Goal: Transaction & Acquisition: Purchase product/service

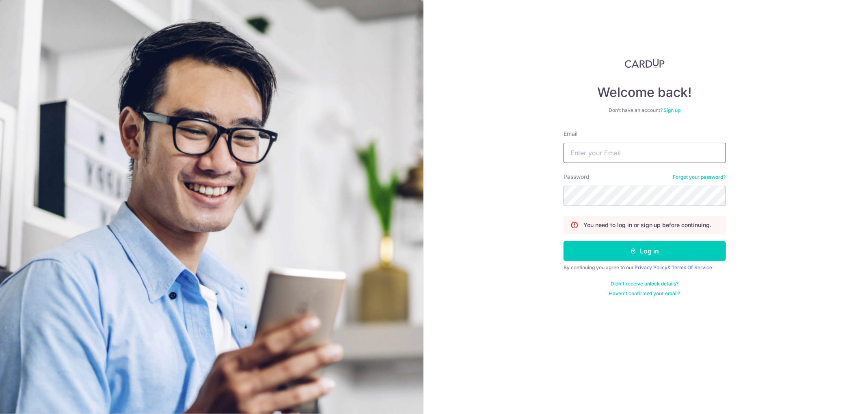
click at [629, 143] on input "Email" at bounding box center [644, 153] width 162 height 20
type input "[EMAIL_ADDRESS][DOMAIN_NAME]"
click at [667, 256] on button "Log in" at bounding box center [644, 251] width 162 height 20
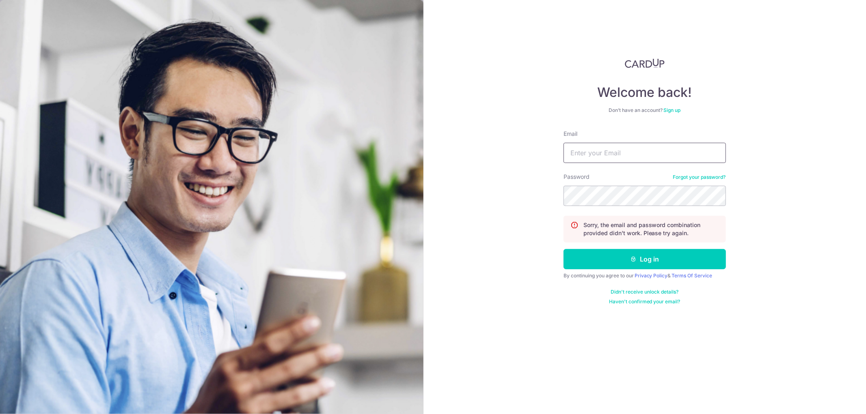
click at [627, 147] on input "Email" at bounding box center [644, 153] width 162 height 20
type input "[EMAIL_ADDRESS][DOMAIN_NAME]"
click at [635, 258] on icon "submit" at bounding box center [633, 259] width 6 height 6
click at [603, 160] on input "Email" at bounding box center [644, 153] width 162 height 20
type input "[EMAIL_ADDRESS][DOMAIN_NAME]"
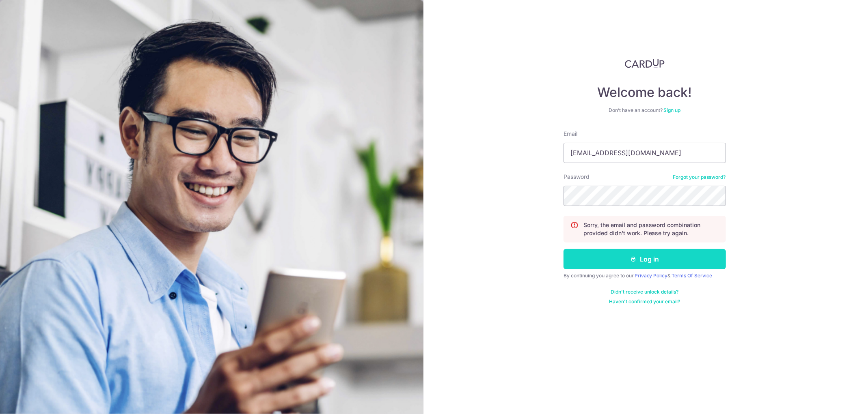
click at [619, 255] on button "Log in" at bounding box center [644, 259] width 162 height 20
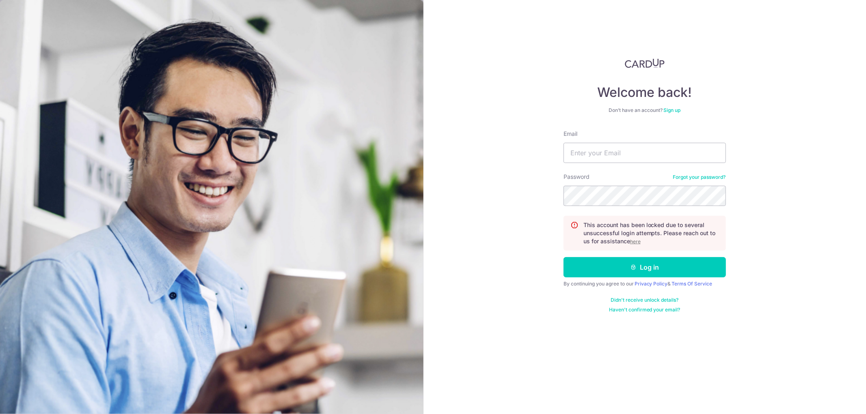
click at [636, 242] on u "here" at bounding box center [635, 242] width 11 height 6
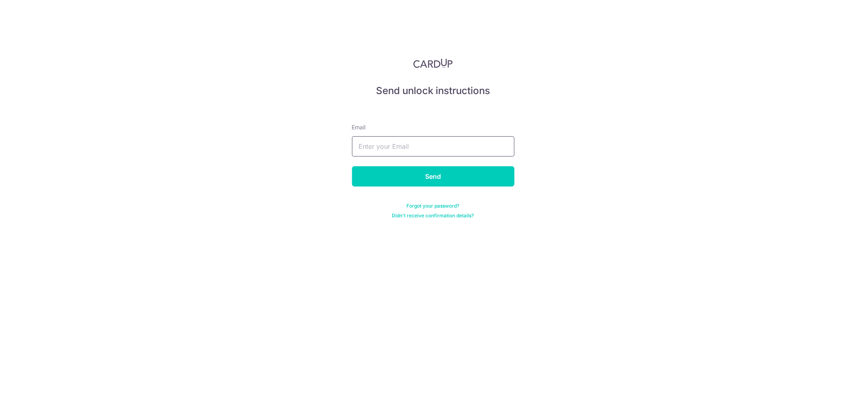
click at [429, 146] on input "text" at bounding box center [433, 146] width 162 height 20
type input "jefry_santhosam@hotmail.com"
click at [433, 179] on input "Send" at bounding box center [433, 176] width 162 height 20
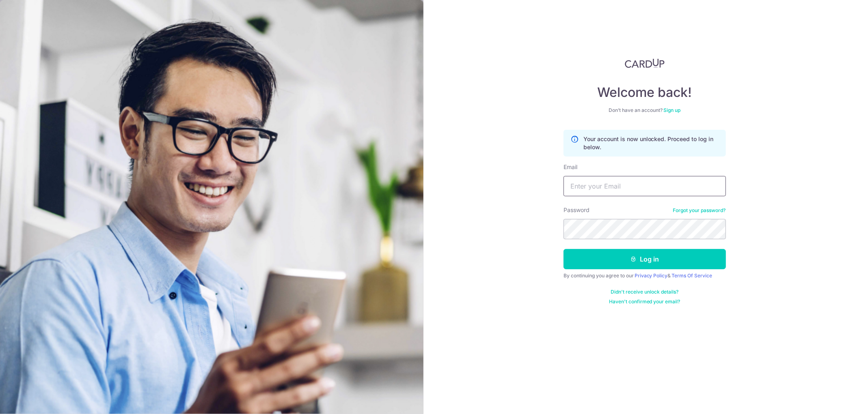
click at [616, 183] on input "Email" at bounding box center [644, 186] width 162 height 20
type input "[EMAIL_ADDRESS][DOMAIN_NAME]"
click at [627, 259] on button "Log in" at bounding box center [644, 259] width 162 height 20
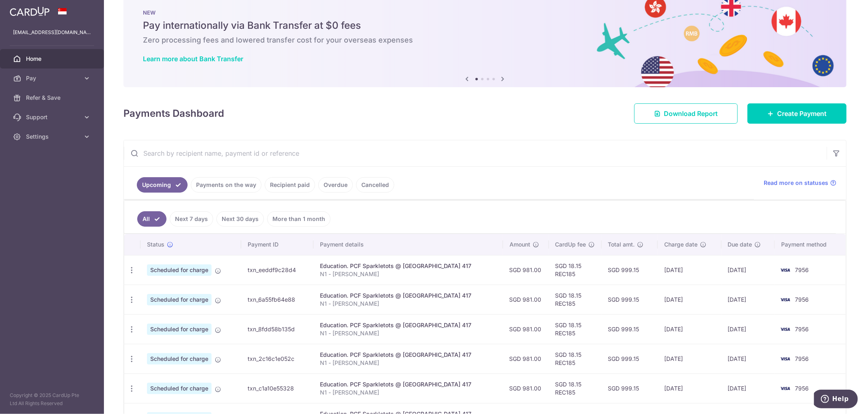
scroll to position [14, 0]
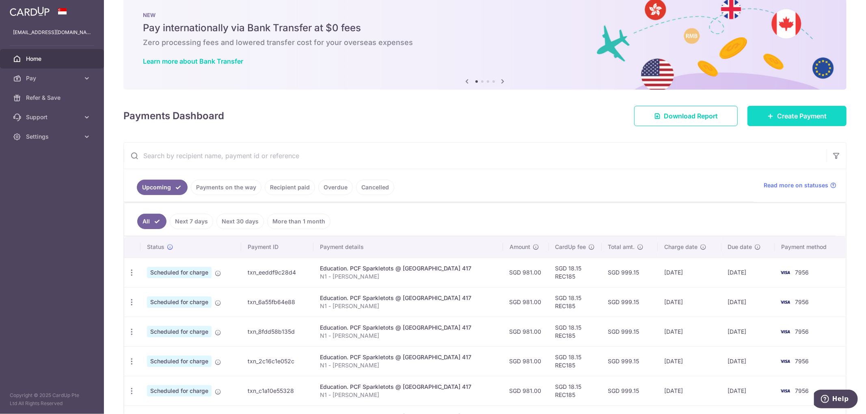
click at [778, 115] on span "Create Payment" at bounding box center [802, 116] width 50 height 10
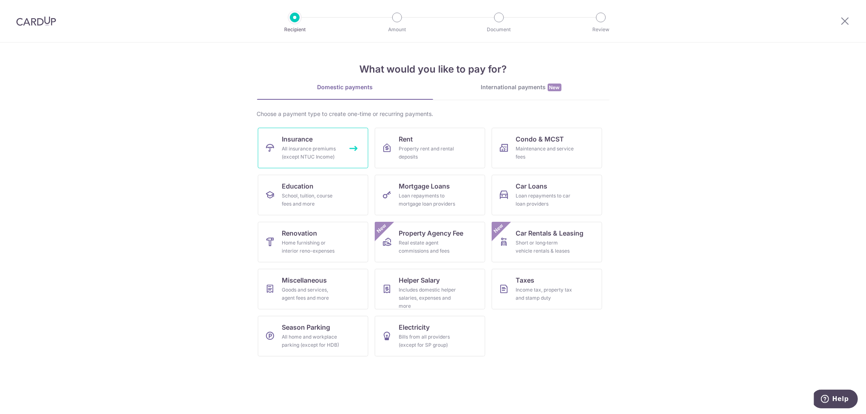
click at [307, 156] on div "All insurance premiums (except NTUC Income)" at bounding box center [311, 153] width 58 height 16
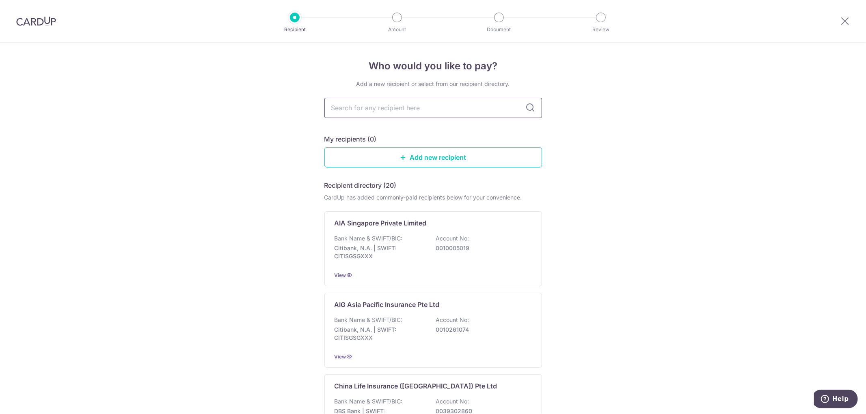
click at [407, 104] on input "text" at bounding box center [432, 108] width 217 height 20
type input "prude"
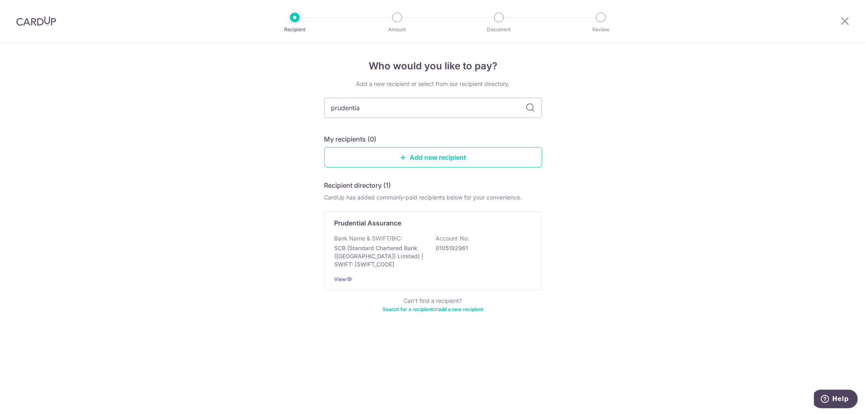
type input "prudential"
click at [446, 254] on div "Bank Name & SWIFT/BIC: SCB (Standard Chartered Bank (Singapore) Limited) | SWIF…" at bounding box center [432, 252] width 197 height 34
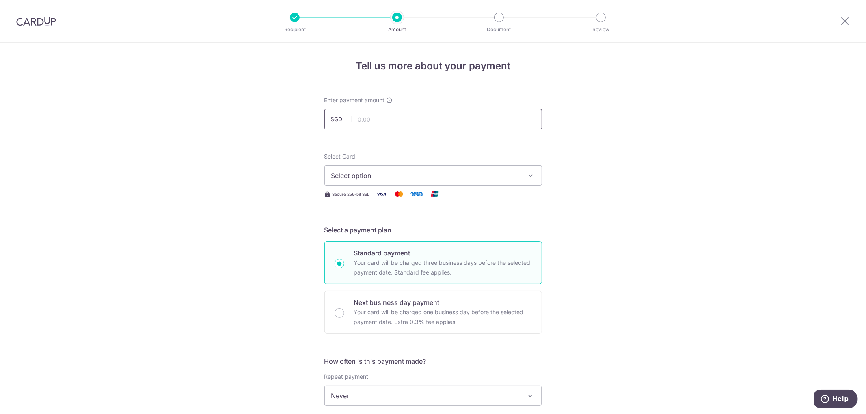
click at [392, 126] on input "text" at bounding box center [432, 119] width 217 height 20
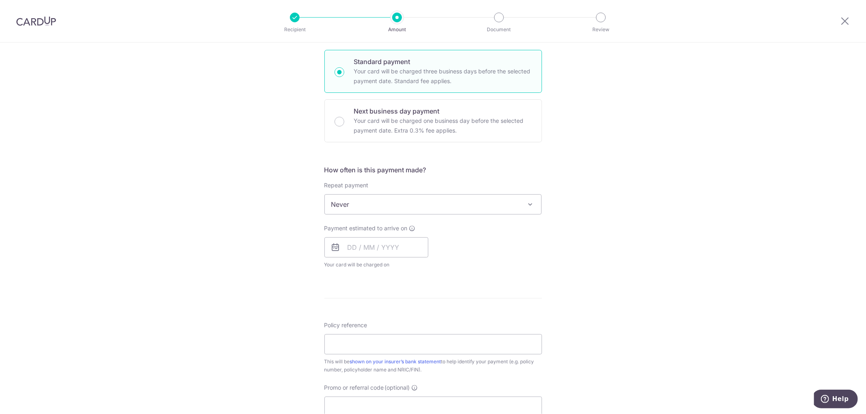
scroll to position [315, 0]
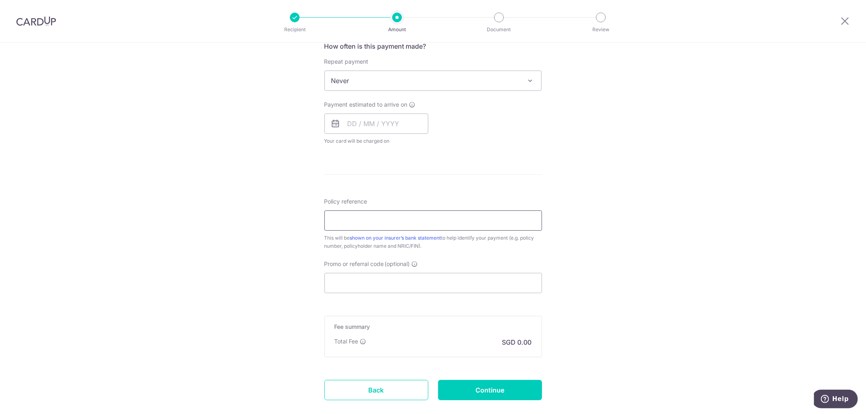
click at [474, 222] on input "Policy reference" at bounding box center [432, 221] width 217 height 20
paste input "82141019"
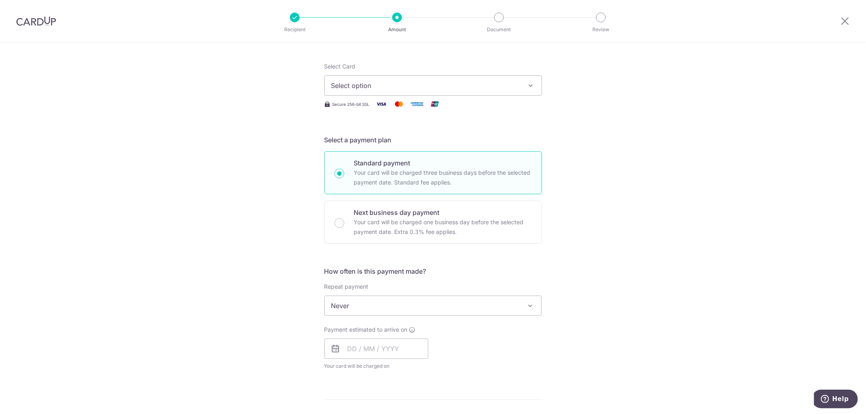
scroll to position [0, 0]
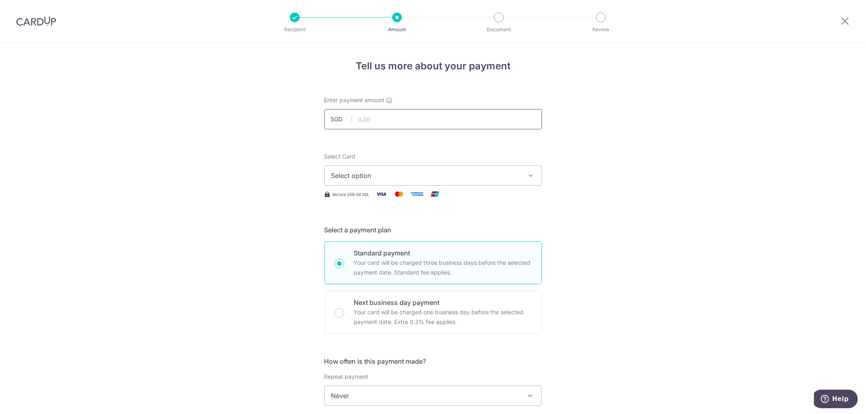
type input "82141019"
click at [434, 122] on input "text" at bounding box center [432, 119] width 217 height 20
click at [367, 118] on input "83280" at bounding box center [432, 119] width 217 height 20
type input "832.80"
click at [389, 177] on span "Select option" at bounding box center [425, 176] width 189 height 10
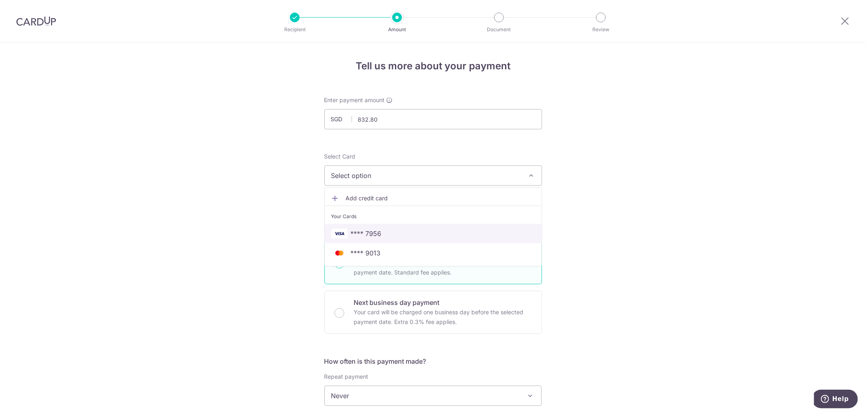
click at [401, 233] on span "**** 7956" at bounding box center [433, 234] width 204 height 10
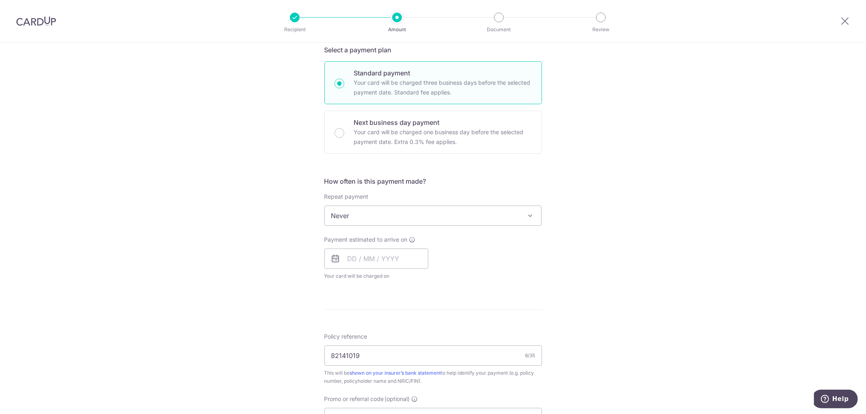
scroll to position [315, 0]
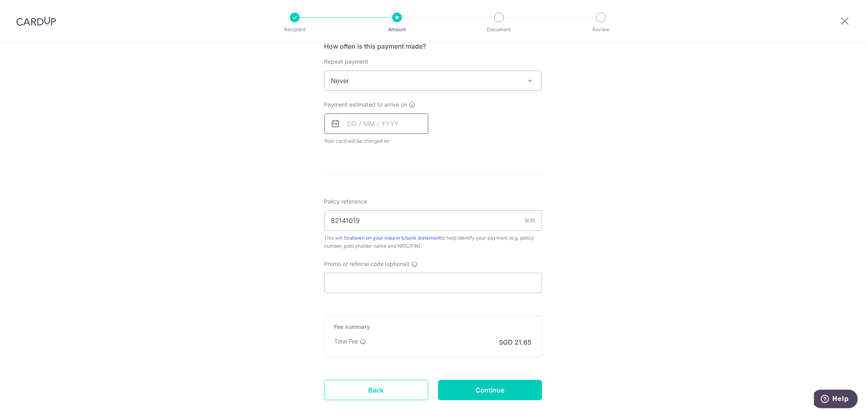
click at [395, 124] on input "text" at bounding box center [376, 124] width 104 height 20
click at [410, 182] on link "4" at bounding box center [405, 181] width 13 height 13
type input "04/09/2025"
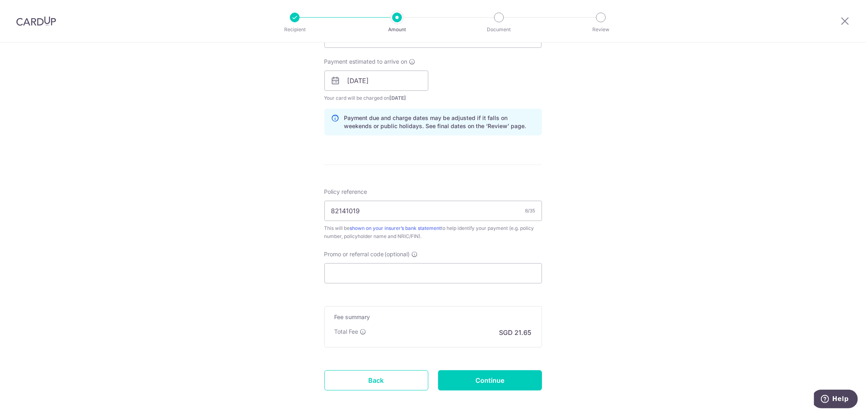
scroll to position [396, 0]
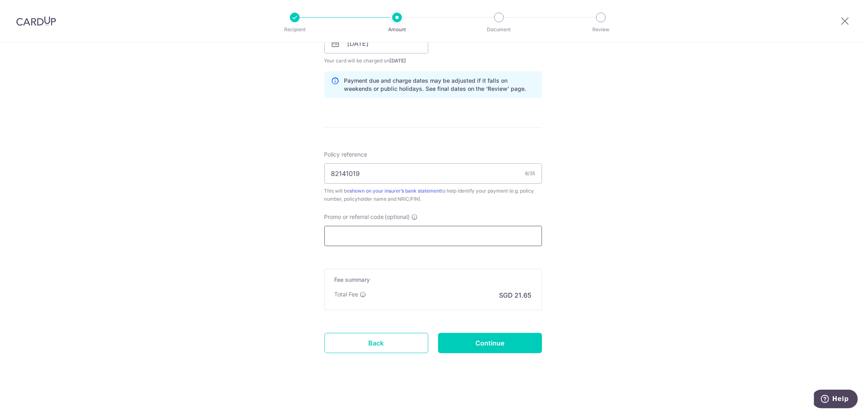
click at [508, 235] on input "Promo or referral code (optional)" at bounding box center [432, 236] width 217 height 20
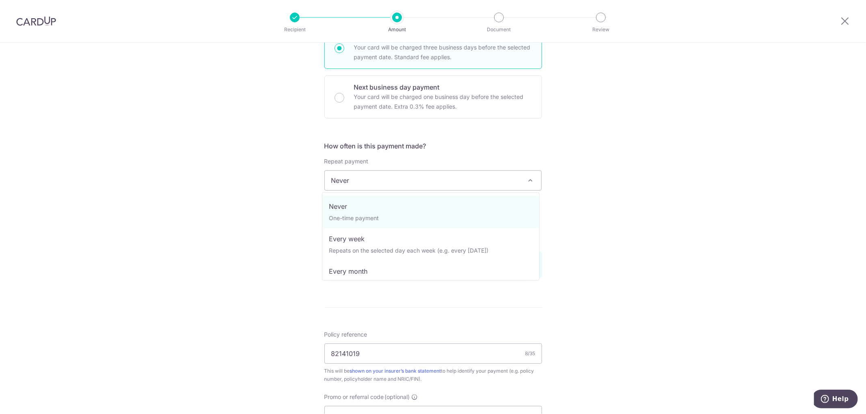
click at [394, 187] on span "Never" at bounding box center [433, 180] width 217 height 19
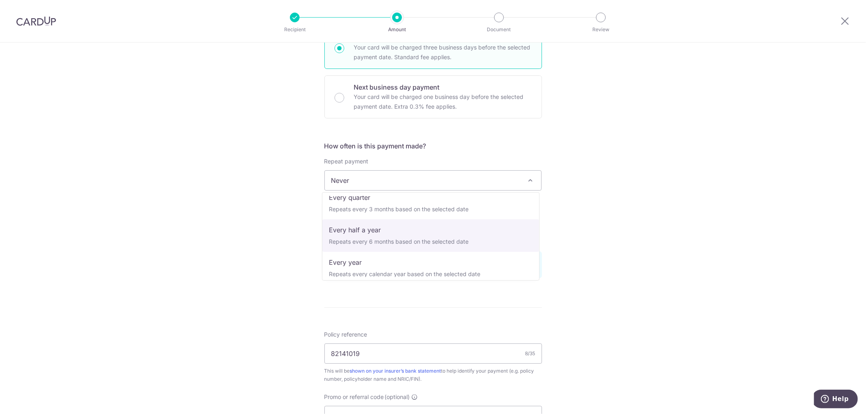
scroll to position [114, 0]
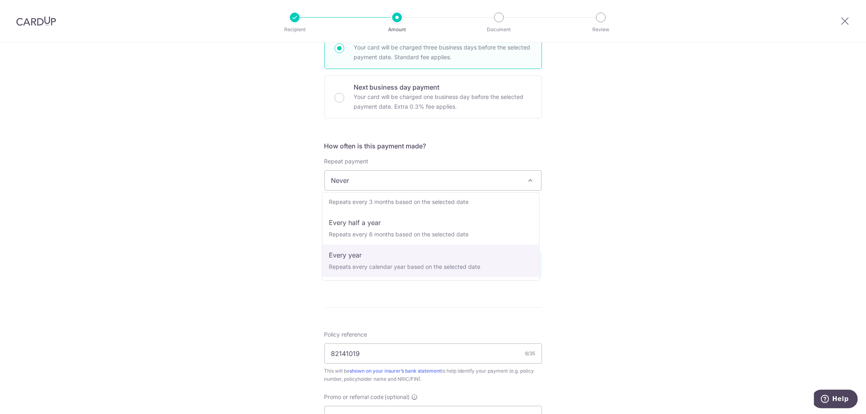
select select "6"
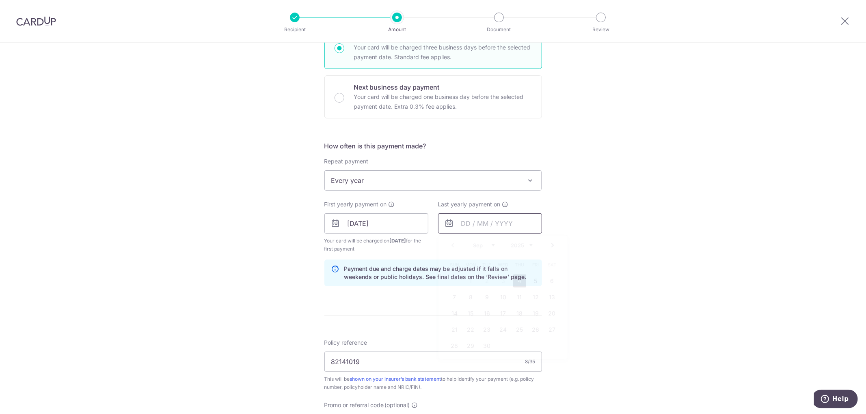
click at [460, 225] on input "text" at bounding box center [490, 223] width 104 height 20
click at [525, 245] on select "2025 2026 2027 2028 2029 2030 2031 2032 2033 2034 2035" at bounding box center [522, 245] width 22 height 6
click at [521, 245] on select "2025 2026 2027 2028 2029 2030 2031 2032 2033 2034 2035" at bounding box center [522, 245] width 22 height 6
click at [628, 277] on div "Tell us more about your payment Enter payment amount SGD 832.80 832.80 Select C…" at bounding box center [433, 214] width 866 height 775
click at [487, 229] on input "text" at bounding box center [490, 223] width 104 height 20
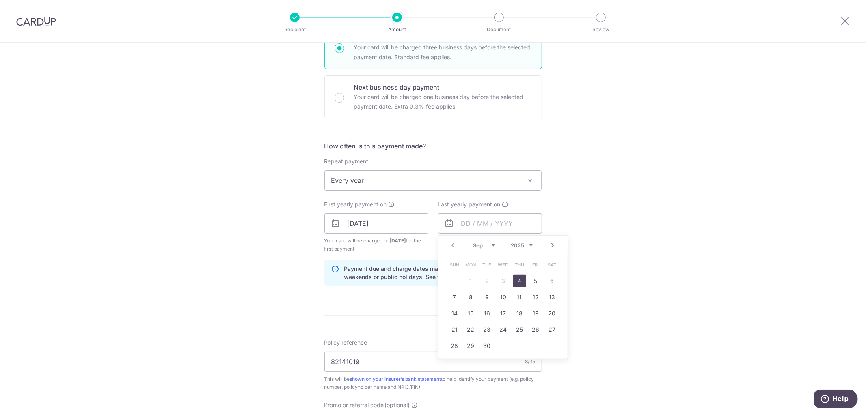
click at [517, 286] on link "4" at bounding box center [519, 281] width 13 height 13
click at [502, 230] on input "04/09/2025" at bounding box center [490, 223] width 104 height 20
click at [525, 241] on div "Prev Next Sep Oct Nov [DATE] 2026 2027 2028 2029 2030 2031 2032 2033 2034 2035" at bounding box center [502, 245] width 129 height 19
click at [523, 245] on select "2025 2026 2027 2028 2029 2030 2031 2032 2033 2034 2035" at bounding box center [522, 245] width 22 height 6
click at [532, 280] on link "4" at bounding box center [535, 281] width 13 height 13
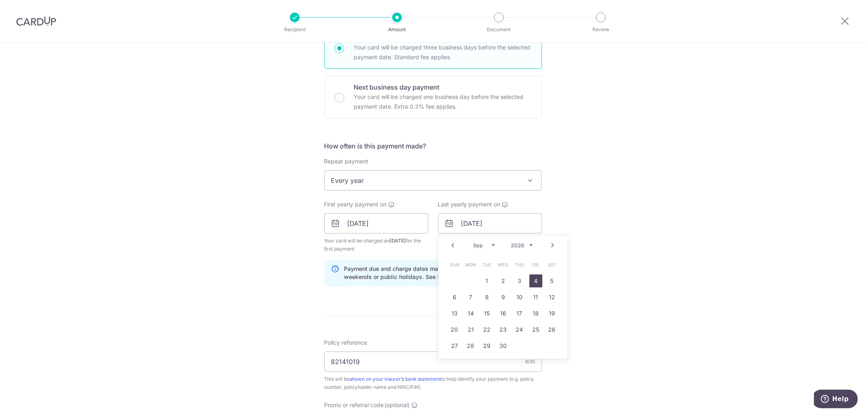
type input "[DATE]"
click at [587, 265] on div "Tell us more about your payment Enter payment amount SGD 832.80 832.80 Select C…" at bounding box center [433, 214] width 866 height 775
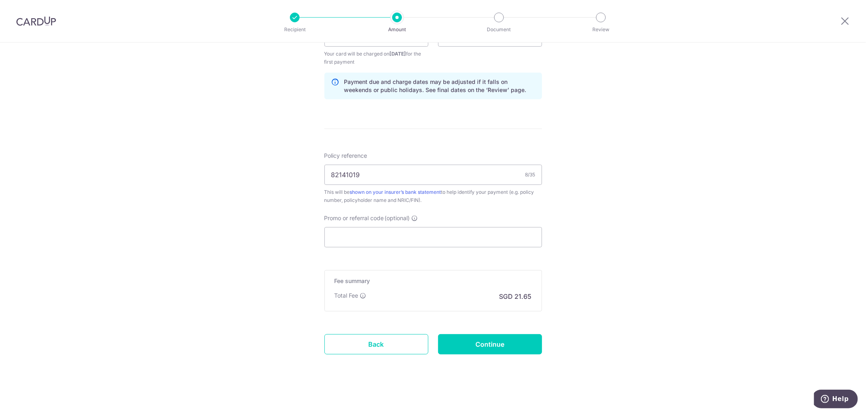
scroll to position [404, 0]
click at [381, 240] on input "Promo or referral code (optional)" at bounding box center [432, 236] width 217 height 20
click at [646, 273] on div "Tell us more about your payment Enter payment amount SGD 832.80 832.80 Select C…" at bounding box center [433, 26] width 866 height 775
click at [473, 238] on input "Promo or referral code (optional)" at bounding box center [432, 236] width 217 height 20
paste input "REC185"
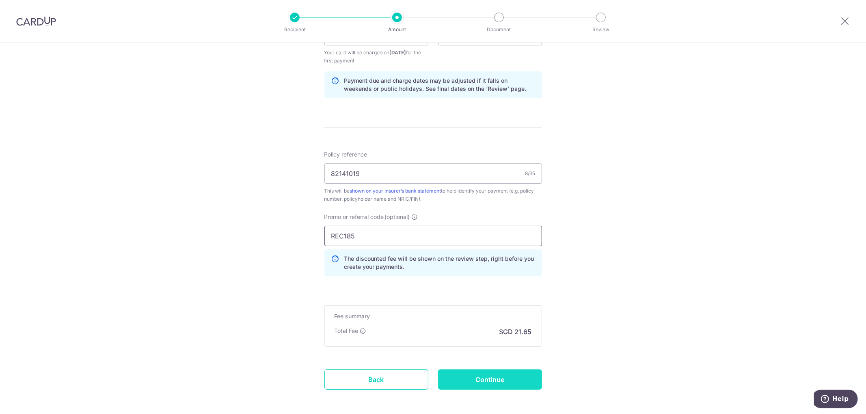
type input "REC185"
click at [485, 380] on input "Continue" at bounding box center [490, 380] width 104 height 20
type input "Create Schedule"
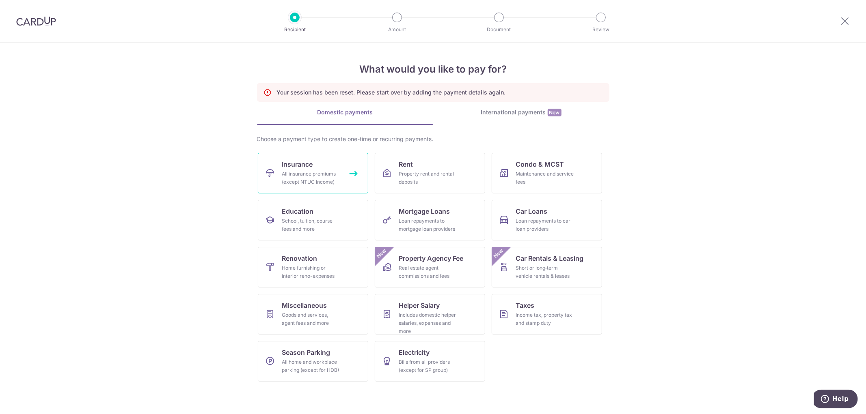
click at [308, 169] on link "Insurance All insurance premiums (except NTUC Income)" at bounding box center [313, 173] width 110 height 41
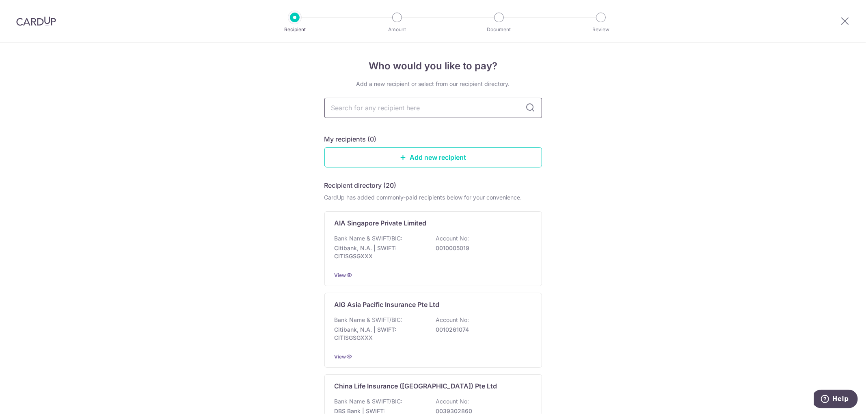
click at [396, 116] on input "text" at bounding box center [432, 108] width 217 height 20
type input "prud"
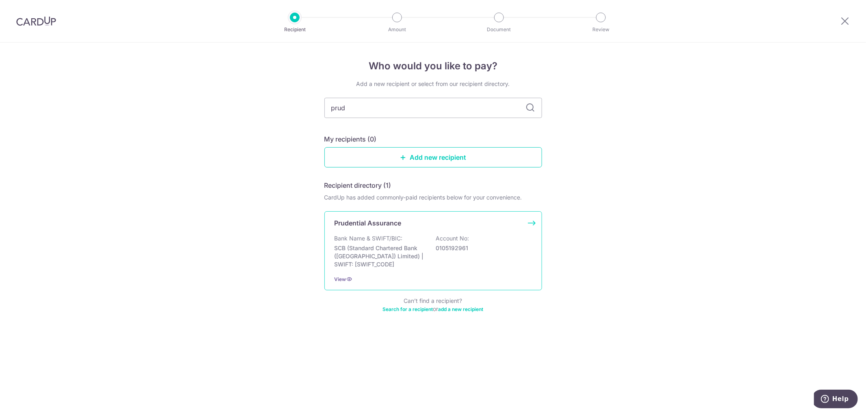
click at [416, 215] on div "Prudential Assurance Bank Name & SWIFT/BIC: SCB (Standard Chartered Bank (Singa…" at bounding box center [432, 250] width 217 height 79
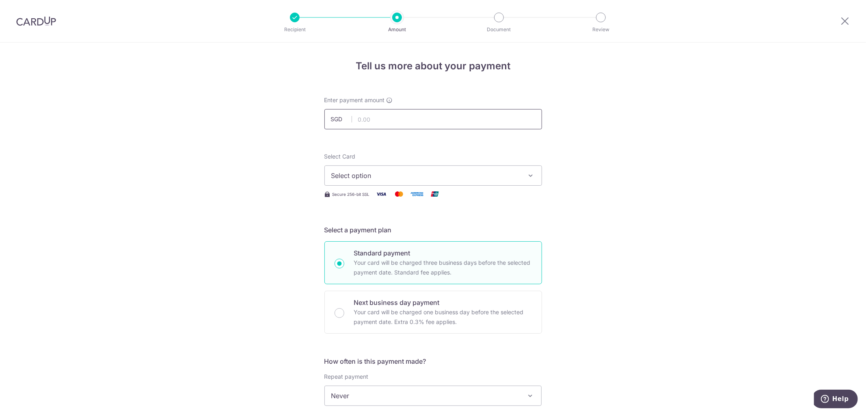
click at [415, 123] on input "text" at bounding box center [432, 119] width 217 height 20
type input "9"
type input "832.80"
click at [444, 168] on button "Select option" at bounding box center [432, 176] width 217 height 20
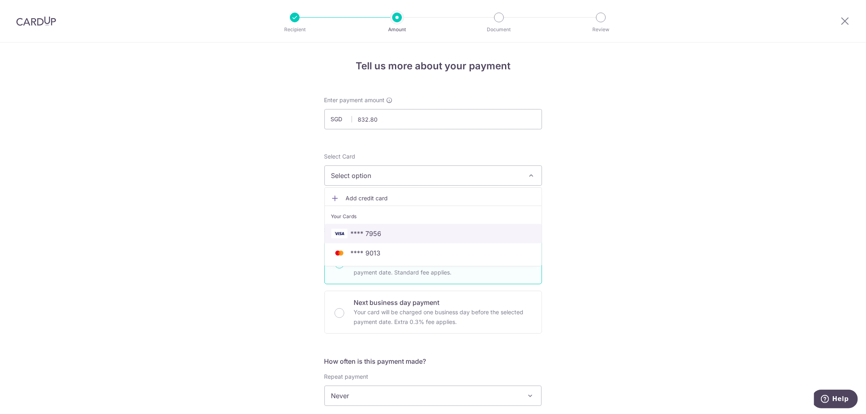
click at [402, 232] on span "**** 7956" at bounding box center [433, 234] width 204 height 10
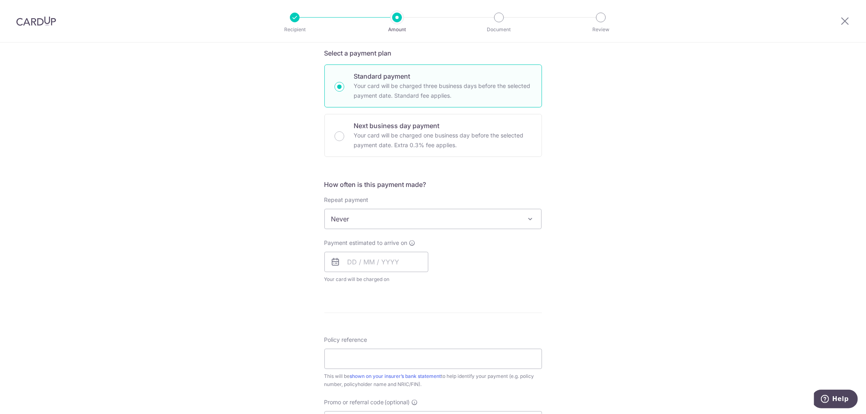
scroll to position [180, 0]
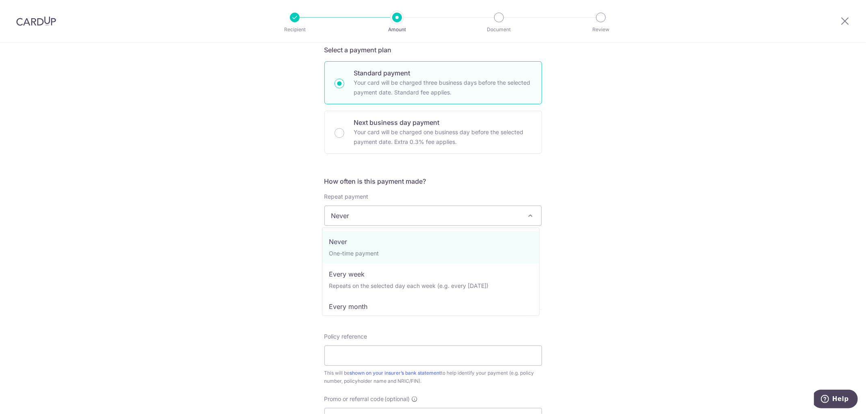
click at [405, 218] on span "Never" at bounding box center [433, 215] width 217 height 19
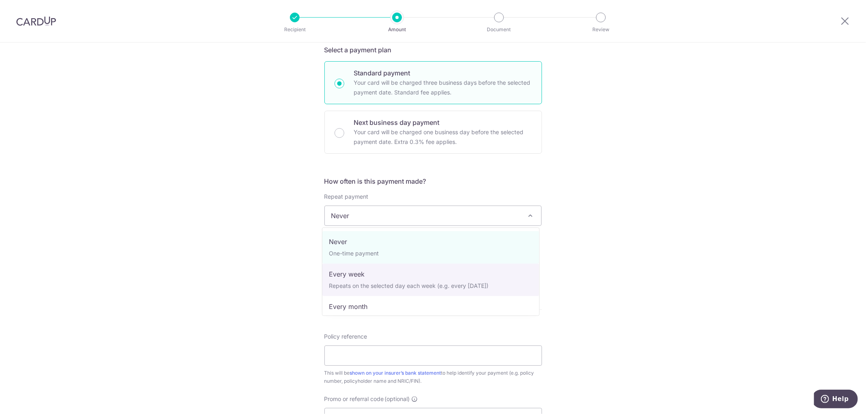
scroll to position [114, 0]
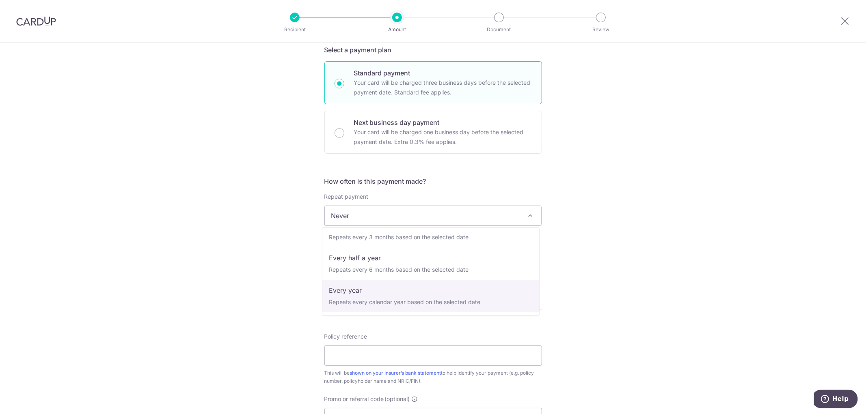
select select "6"
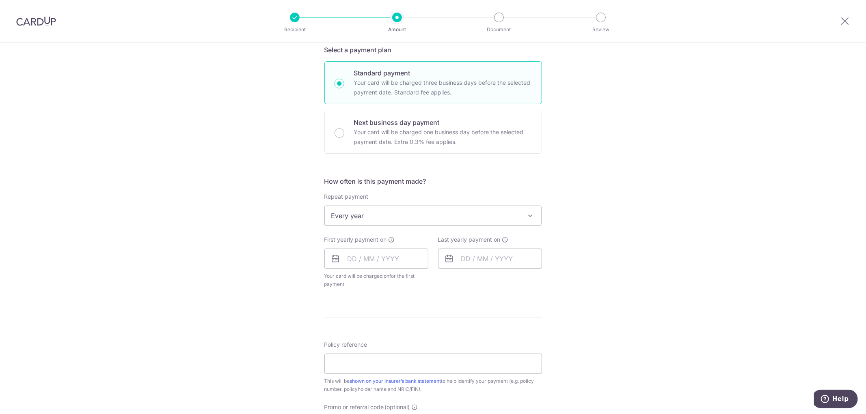
click at [394, 270] on div "First yearly payment on Your card will be charged on for the first payment * If…" at bounding box center [376, 262] width 104 height 53
click at [394, 265] on input "text" at bounding box center [376, 259] width 104 height 20
click at [407, 312] on link "4" at bounding box center [405, 316] width 13 height 13
type input "[DATE]"
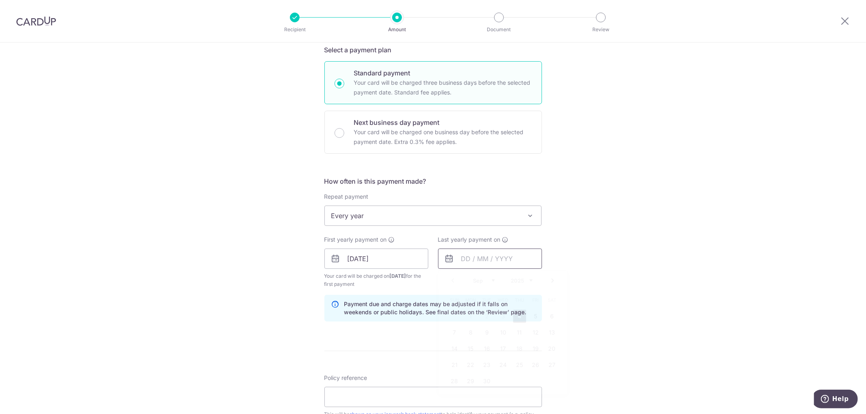
click at [471, 265] on input "text" at bounding box center [490, 259] width 104 height 20
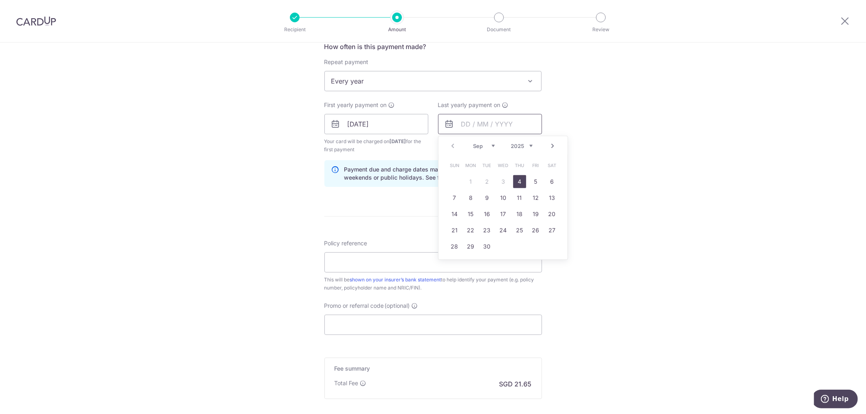
scroll to position [315, 0]
click at [530, 147] on div "Prev Next Sep Oct Nov Dec 2025 2026 2027 2028 2029 2030 2031 2032 2033 2034 2035" at bounding box center [502, 145] width 129 height 19
click at [523, 147] on select "2025 2026 2027 2028 2029 2030 2031 2032 2033 2034 2035" at bounding box center [522, 145] width 22 height 6
click at [529, 178] on link "4" at bounding box center [535, 181] width 13 height 13
type input "04/09/2026"
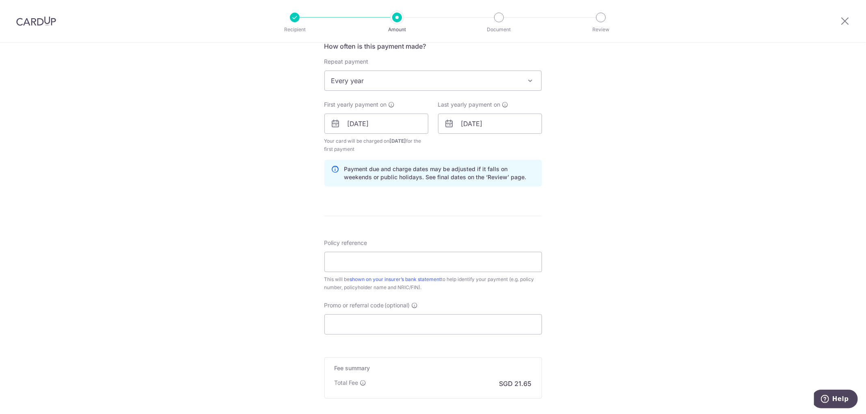
click at [555, 223] on div "Tell us more about your payment Enter payment amount SGD 832.80 832.80 Select C…" at bounding box center [433, 114] width 866 height 775
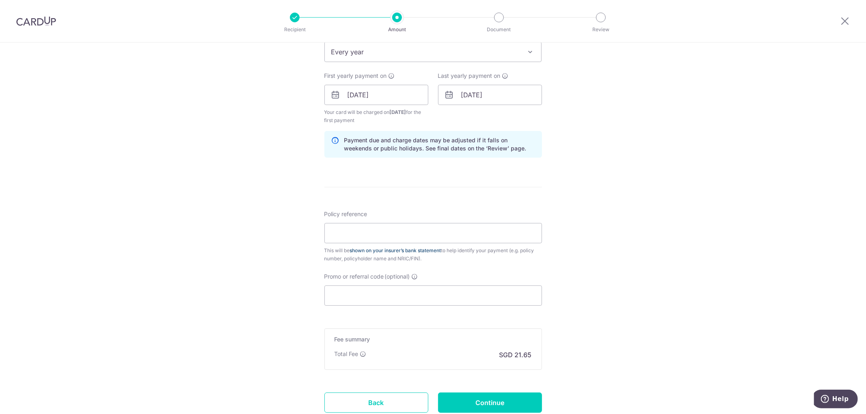
scroll to position [360, 0]
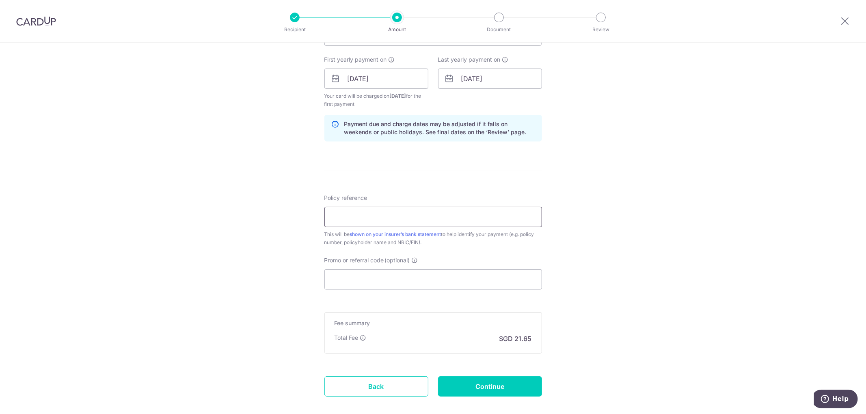
click at [431, 217] on input "Policy reference" at bounding box center [432, 217] width 217 height 20
click at [482, 283] on input "Promo or referral code (optional)" at bounding box center [432, 279] width 217 height 20
paste input "REC185"
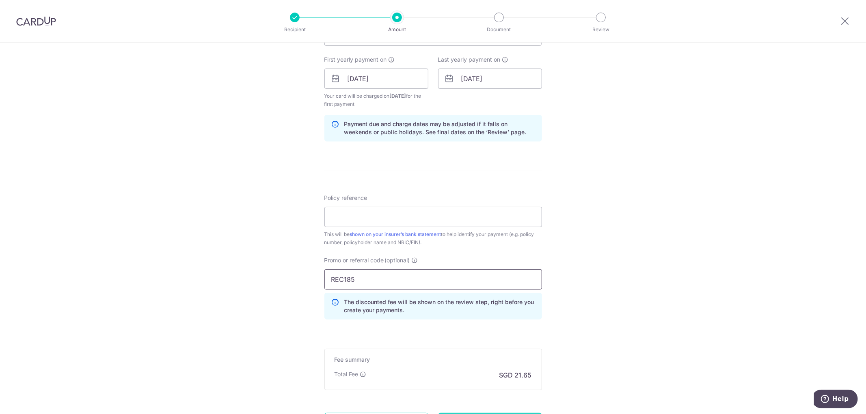
type input "REC185"
click at [441, 213] on input "Policy reference" at bounding box center [432, 217] width 217 height 20
paste input "82141019"
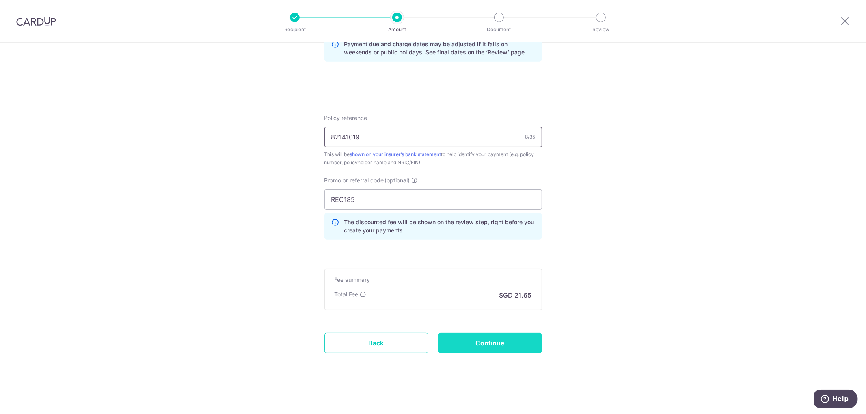
type input "82141019"
click at [484, 334] on input "Continue" at bounding box center [490, 343] width 104 height 20
type input "Create Schedule"
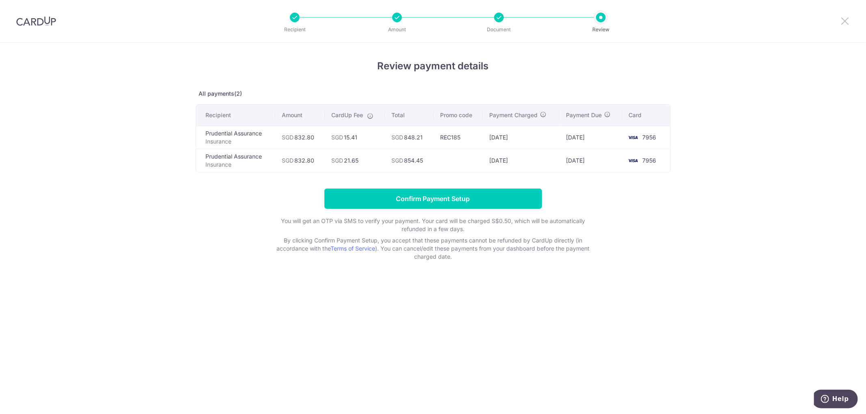
click at [841, 18] on icon at bounding box center [845, 21] width 10 height 10
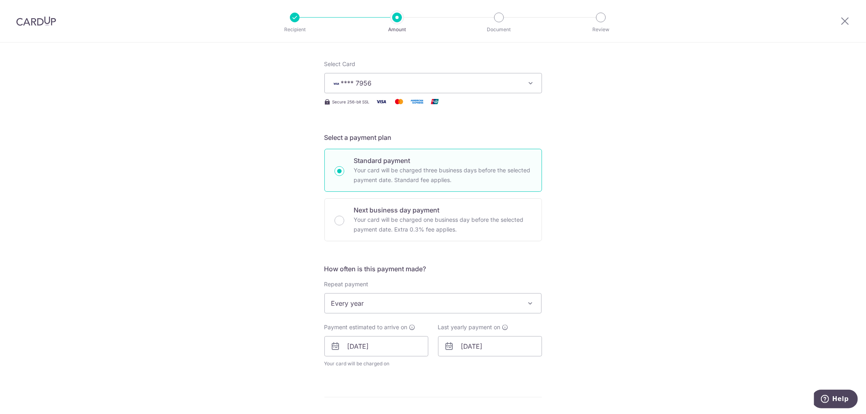
scroll to position [225, 0]
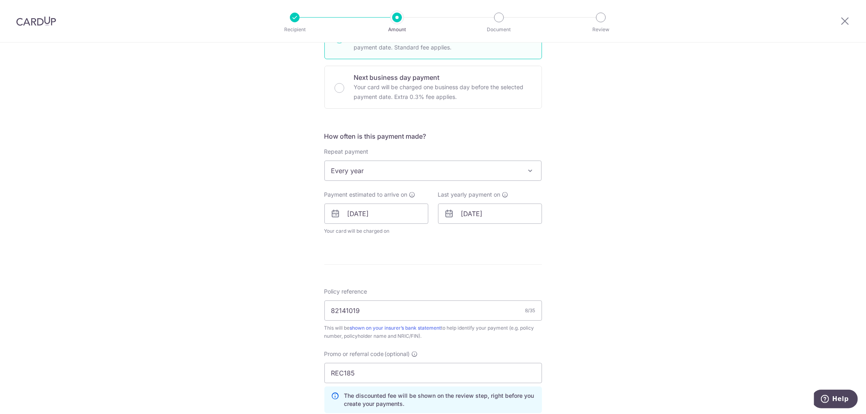
click at [439, 170] on span "Every year" at bounding box center [433, 170] width 217 height 19
select select "1"
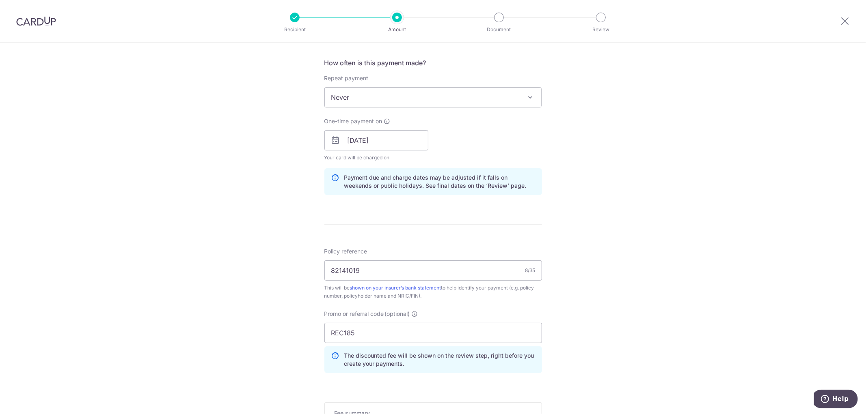
scroll to position [432, 0]
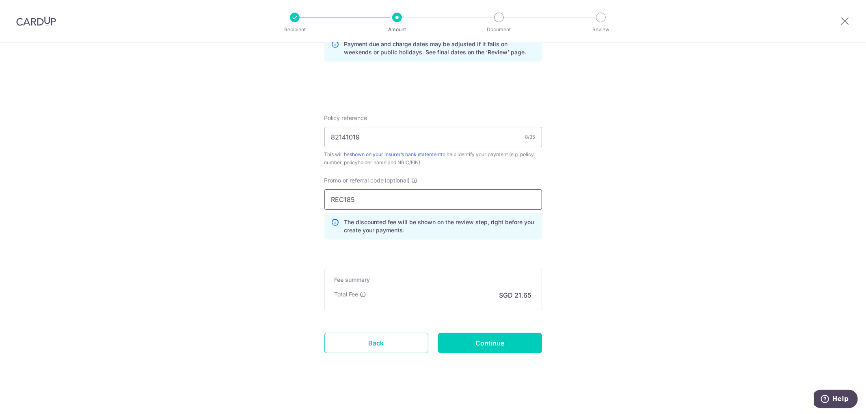
drag, startPoint x: 367, startPoint y: 194, endPoint x: 299, endPoint y: 199, distance: 68.0
click at [299, 199] on div "Tell us more about your payment Enter payment amount SGD 832.80 832.80 Select C…" at bounding box center [433, 12] width 866 height 804
type input "OFF225"
click at [476, 339] on input "Continue" at bounding box center [490, 343] width 104 height 20
type input "Update Schedule"
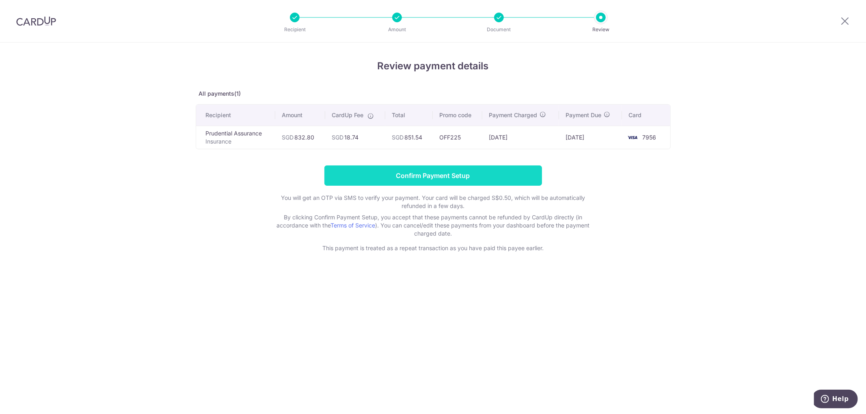
click at [443, 172] on input "Confirm Payment Setup" at bounding box center [432, 176] width 217 height 20
